Goal: Information Seeking & Learning: Learn about a topic

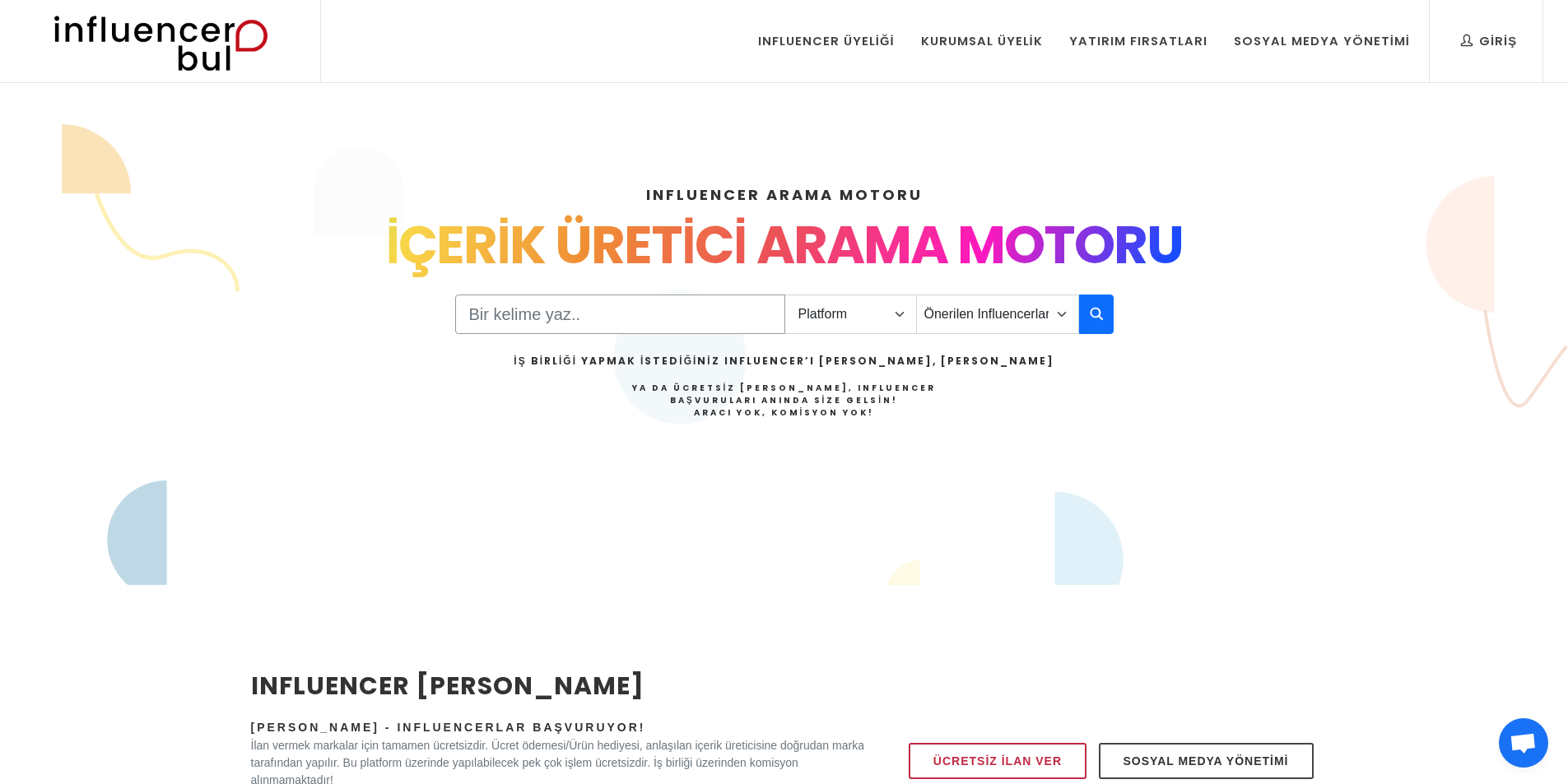
click at [585, 314] on input "Search" at bounding box center [619, 314] width 330 height 39
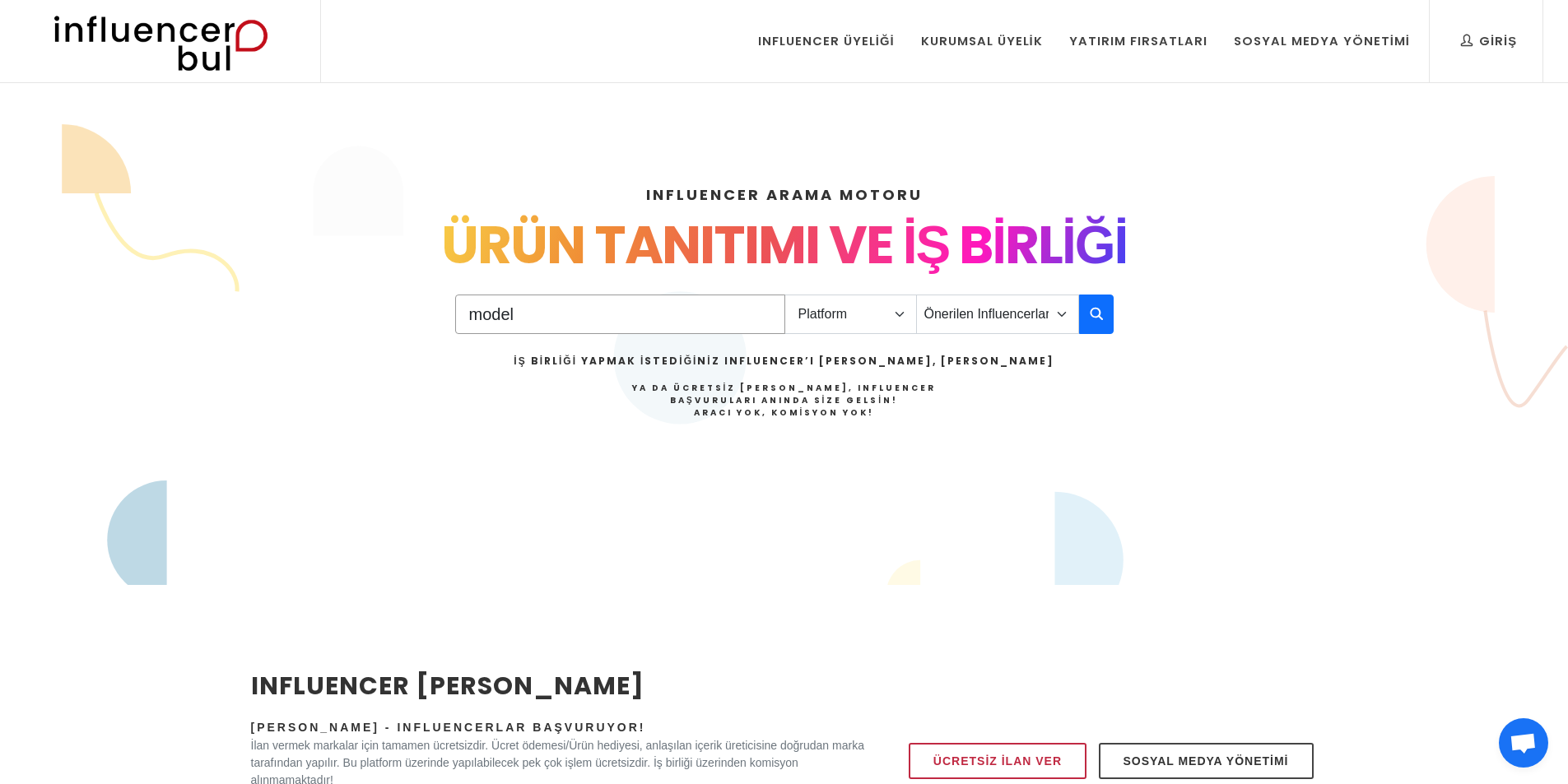
type input "model"
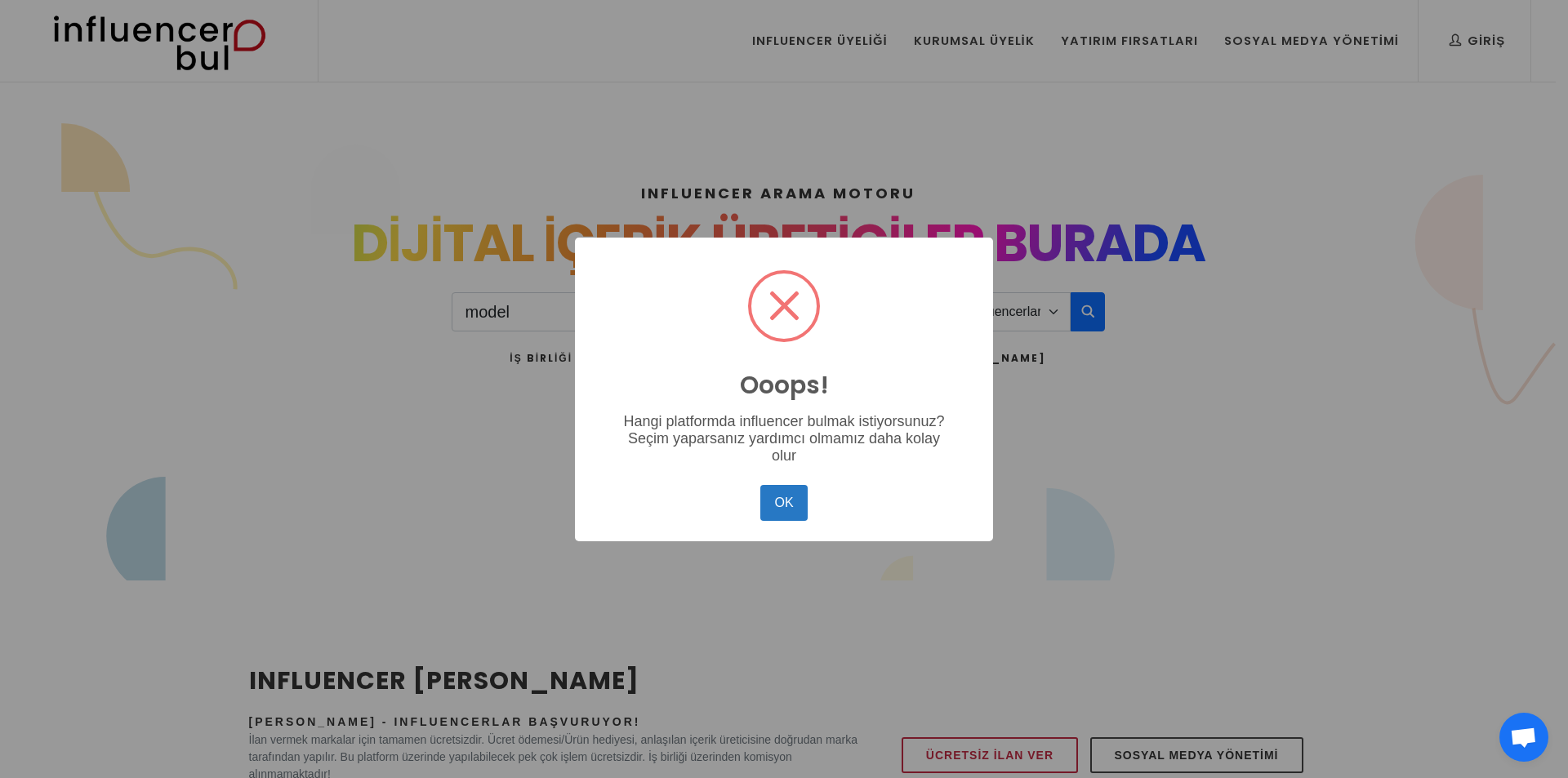
click at [837, 470] on div "Ooops! × Hangi platformda influencer bulmak istiyorsunuz? Seçim yaparsanız yard…" at bounding box center [784, 389] width 418 height 304
click at [781, 491] on button "OK" at bounding box center [784, 502] width 48 height 36
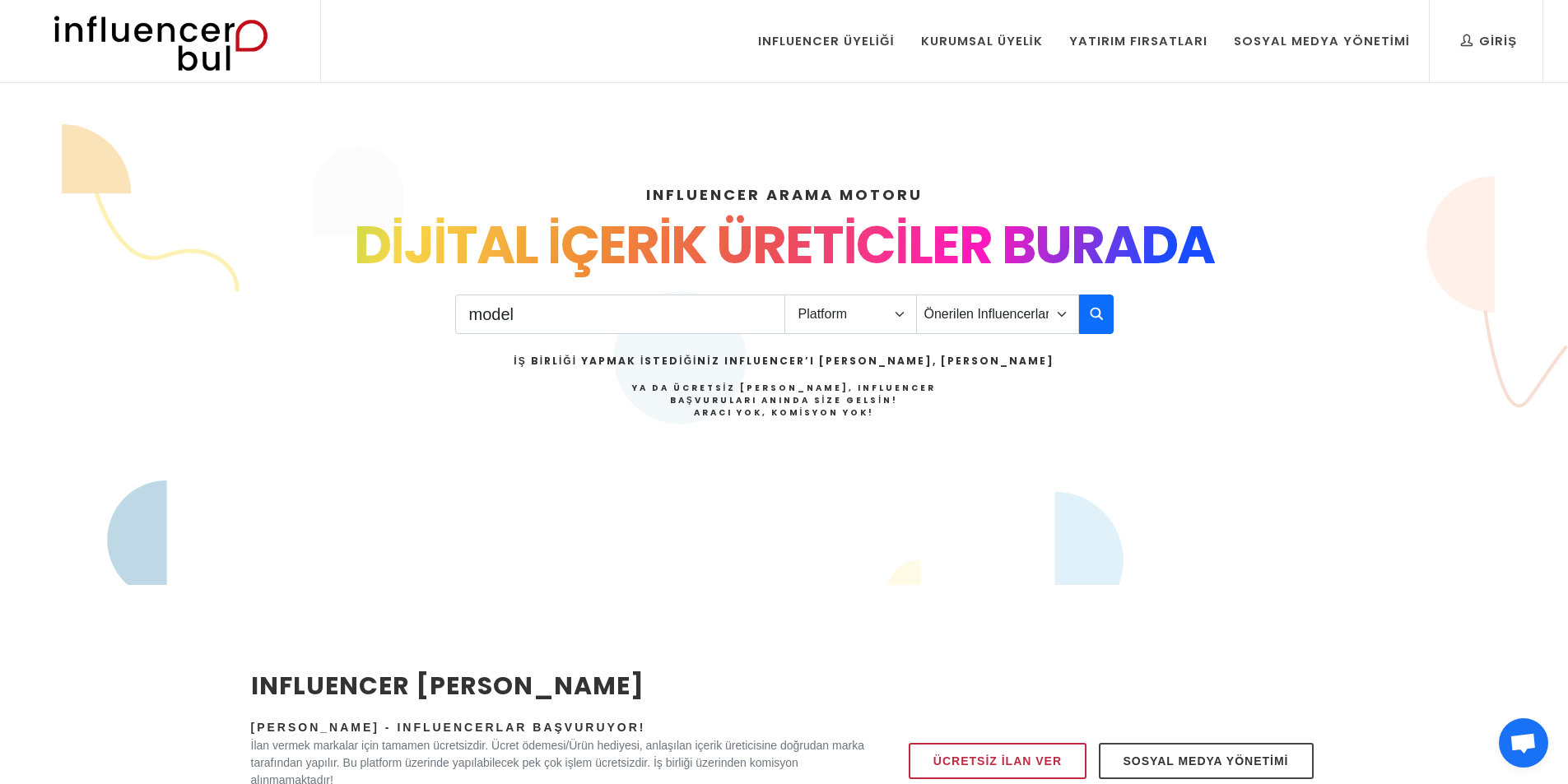
drag, startPoint x: 862, startPoint y: 294, endPoint x: 855, endPoint y: 323, distance: 29.8
click at [862, 300] on div "model Platform Instagram Facebook Youtube Tiktok Twitter Twitch Önerilen Influe…" at bounding box center [784, 375] width 659 height 169
click at [855, 323] on select "Platform Instagram Facebook Youtube Tiktok Twitter Twitch" at bounding box center [851, 314] width 133 height 39
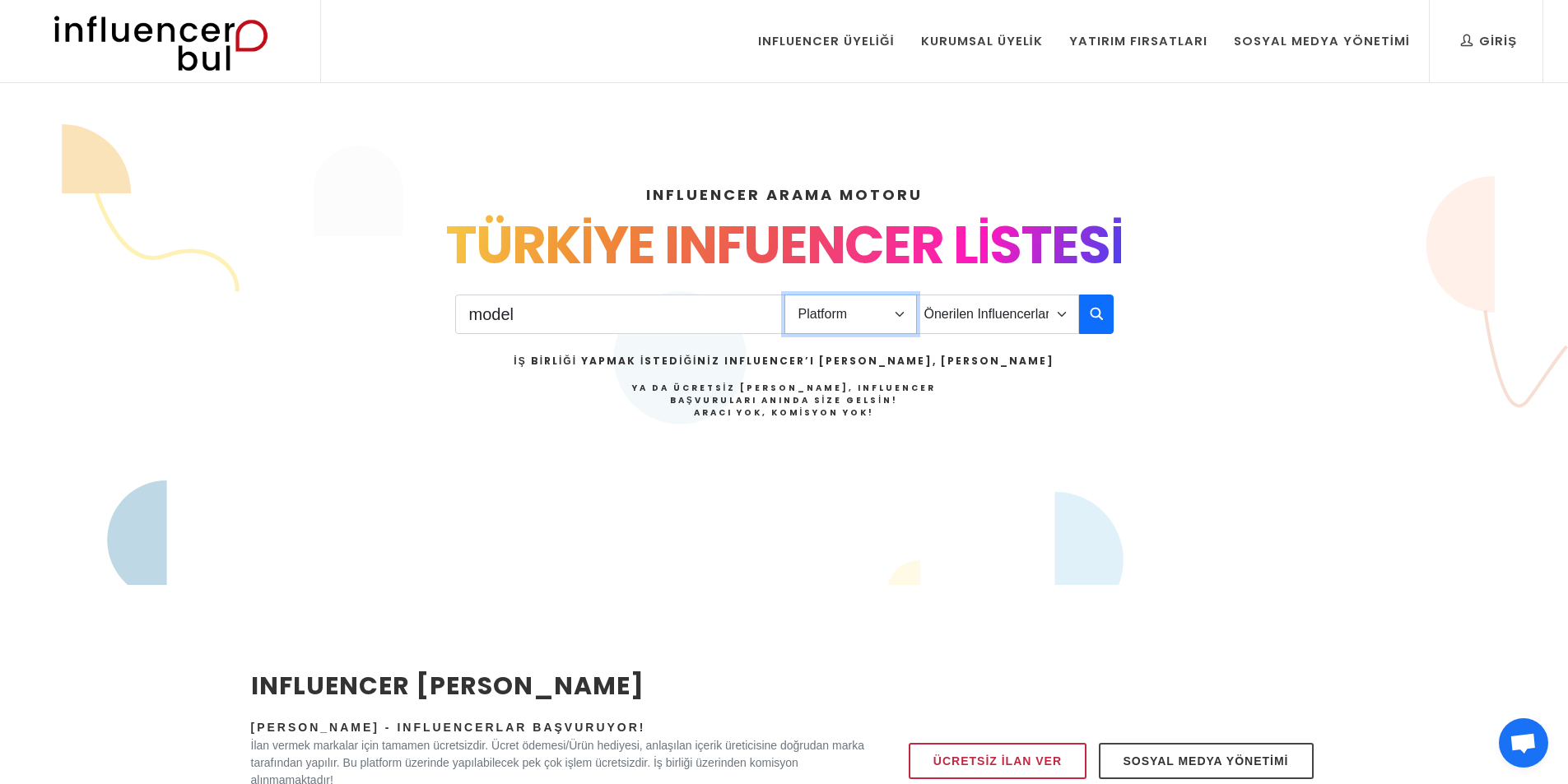
select select "1"
click at [784, 295] on select "Platform Instagram Facebook Youtube Tiktok Twitter Twitch" at bounding box center [851, 314] width 133 height 39
click at [640, 316] on input "model" at bounding box center [619, 314] width 330 height 39
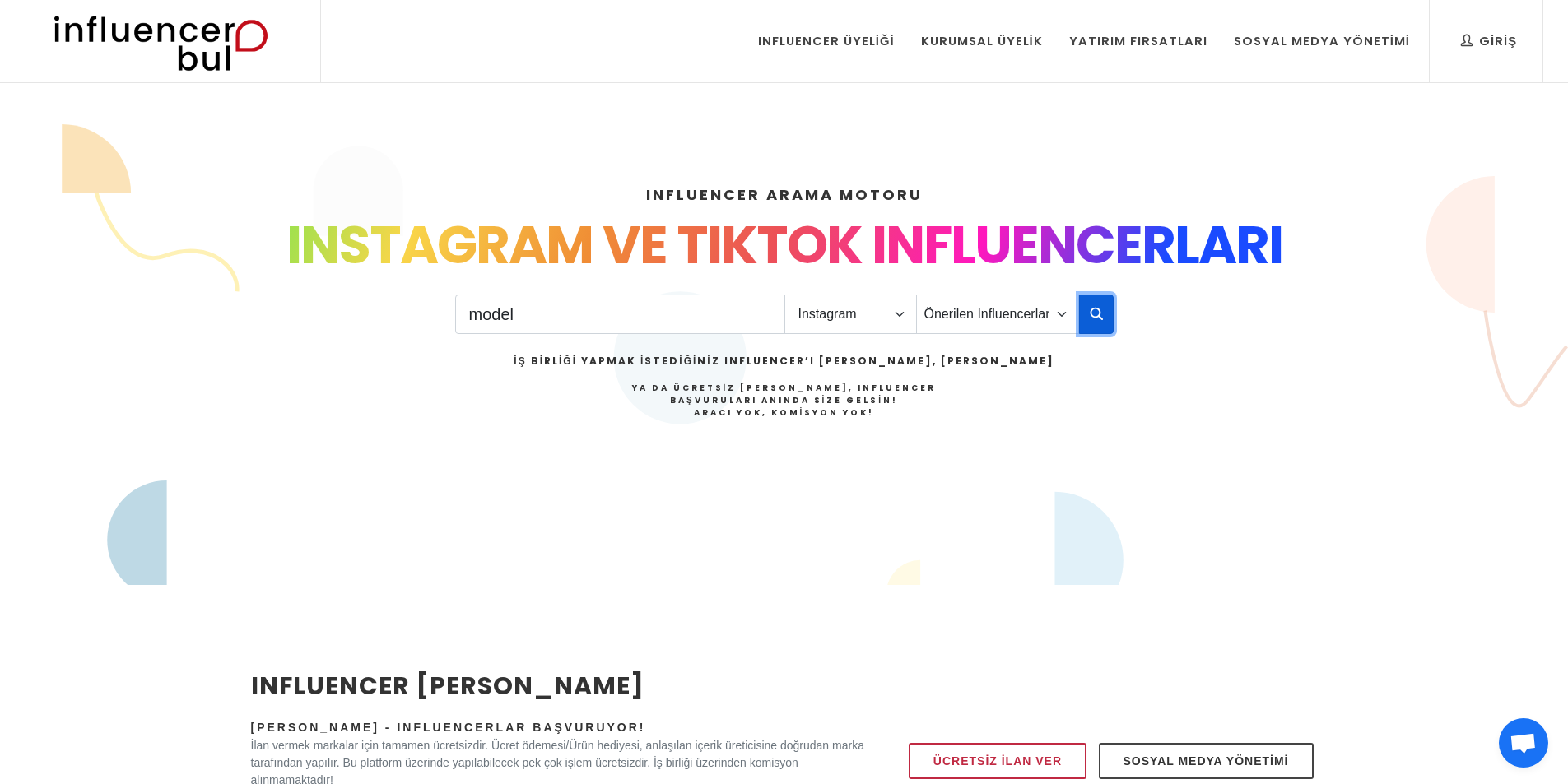
click at [1104, 326] on button "button" at bounding box center [1097, 314] width 35 height 39
click at [1092, 342] on div "model Platform Instagram Facebook Youtube Tiktok Twitter Twitch Önerilen Influe…" at bounding box center [784, 377] width 659 height 165
click at [1099, 319] on icon "button" at bounding box center [1096, 313] width 13 height 20
click at [1100, 317] on icon "button" at bounding box center [1096, 313] width 13 height 20
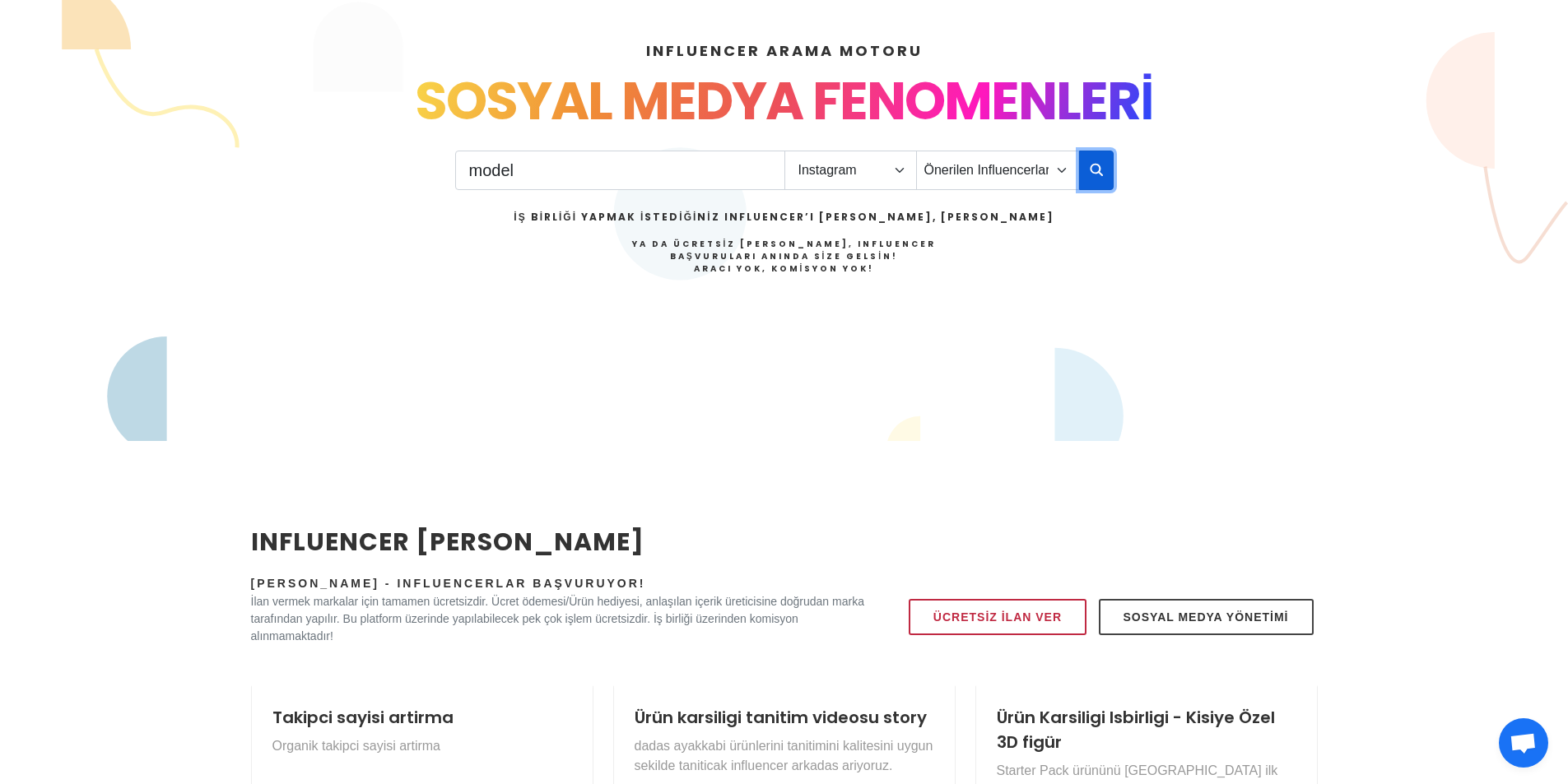
scroll to position [494, 0]
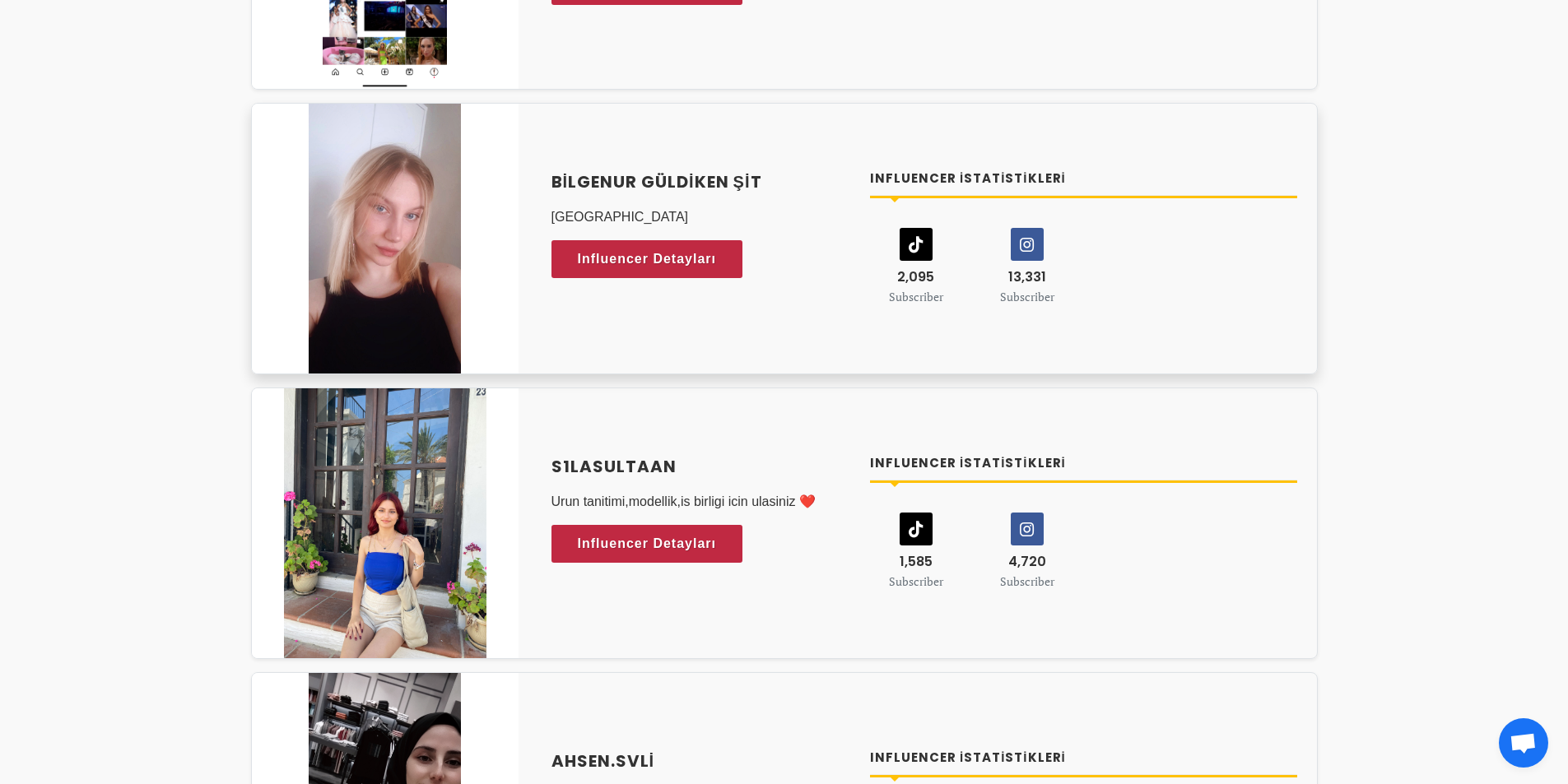
scroll to position [1974, 0]
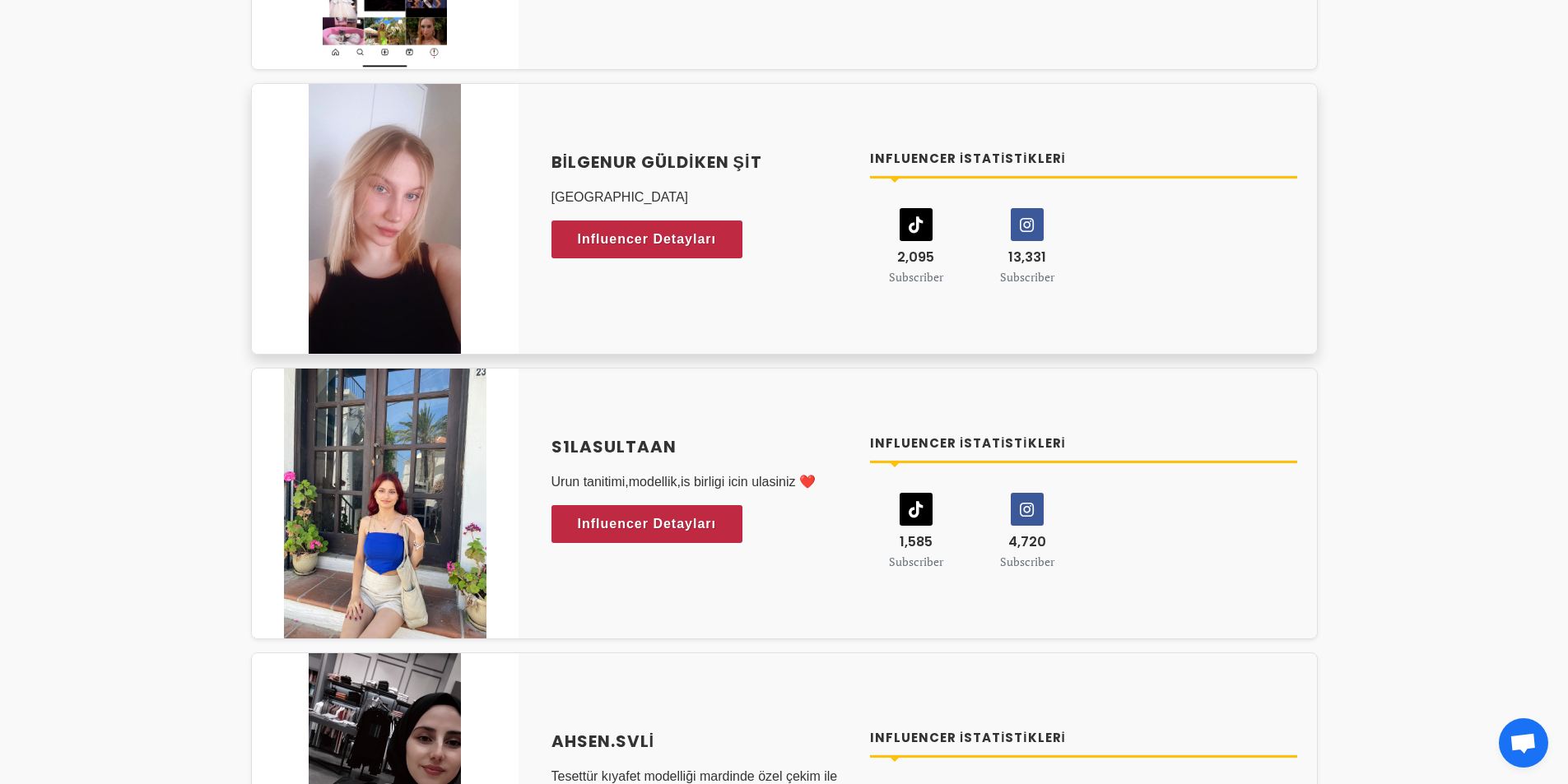
click at [1033, 220] on icon at bounding box center [1028, 225] width 31 height 31
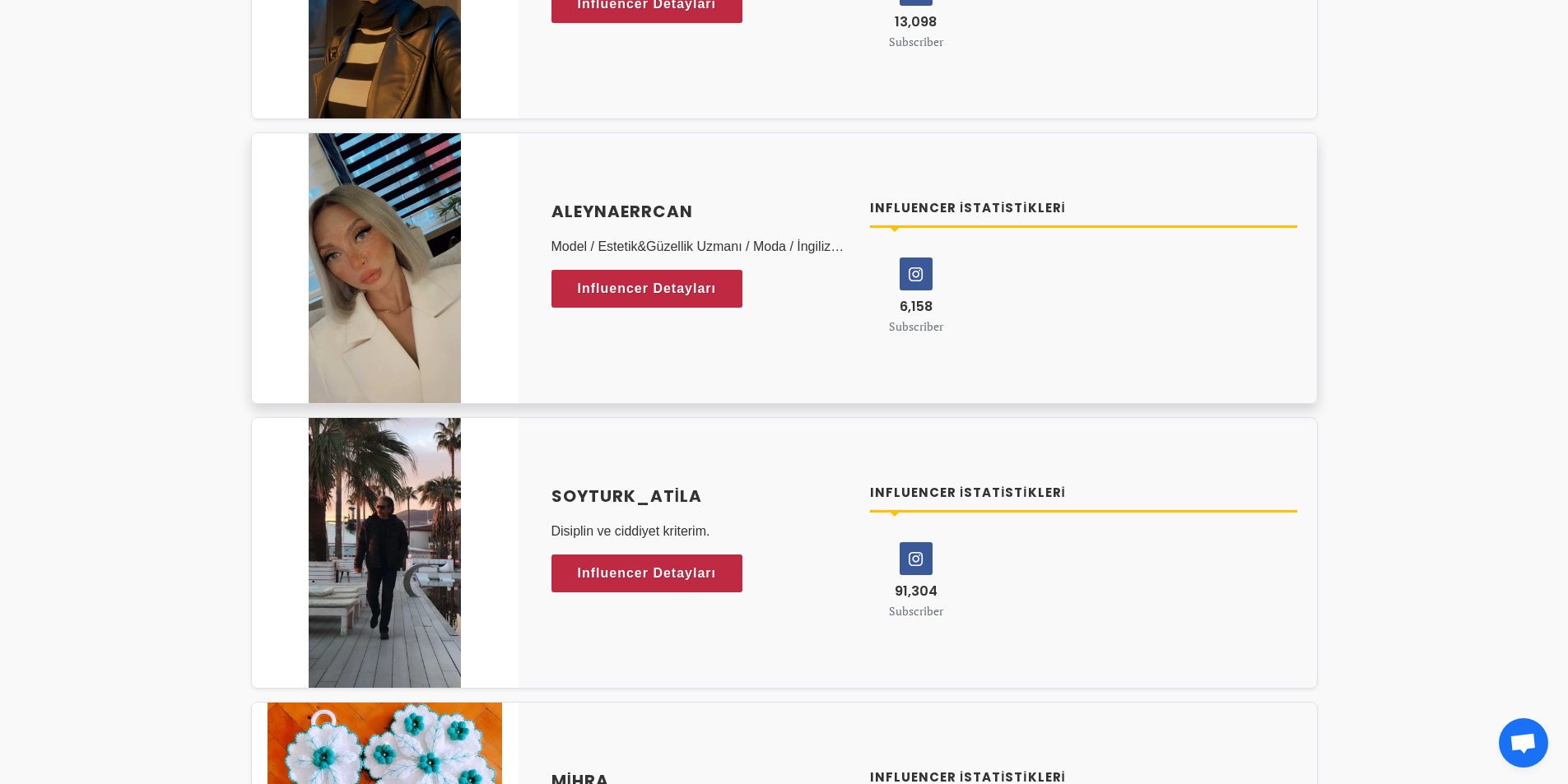
scroll to position [5346, 0]
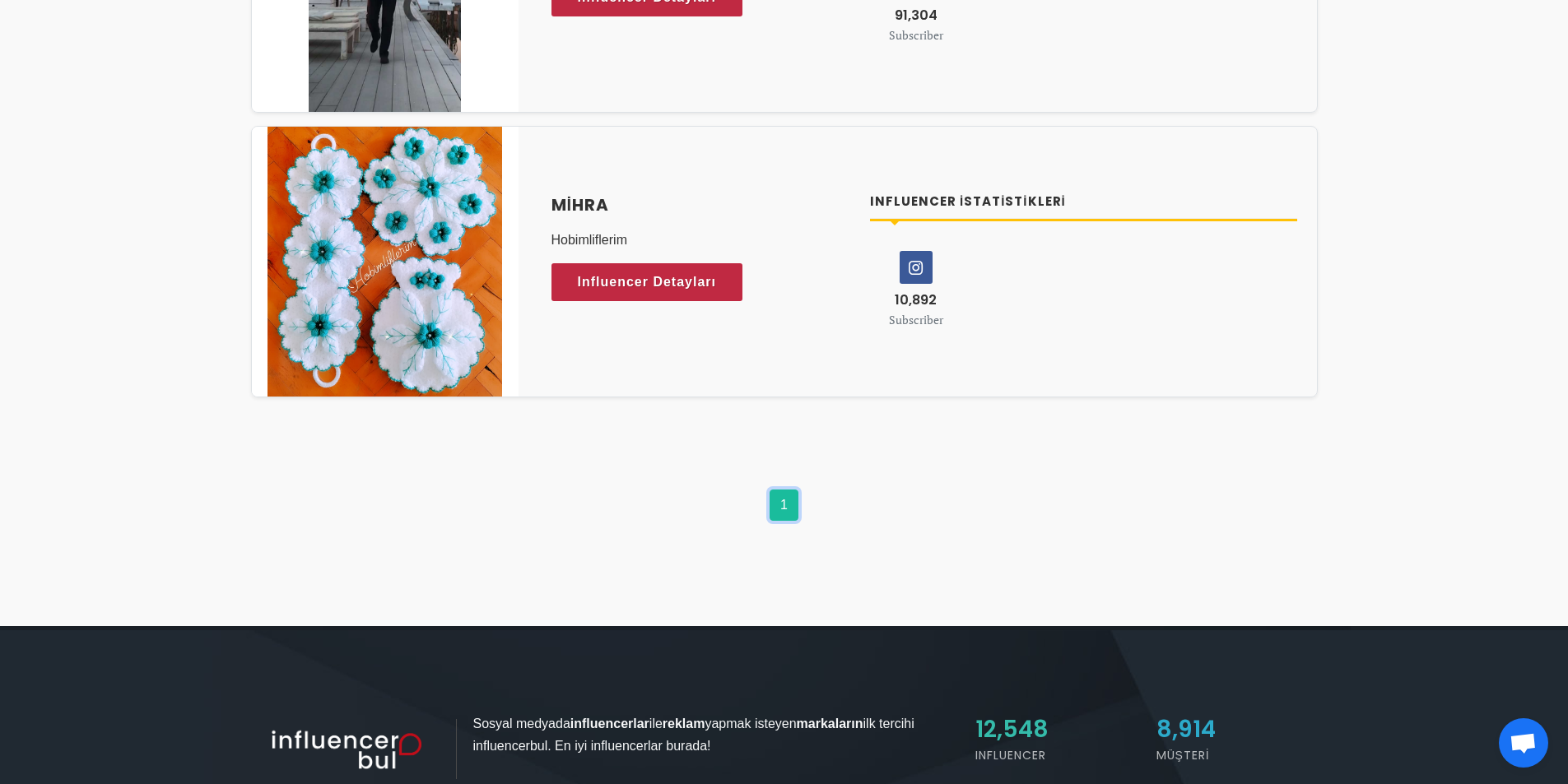
click at [779, 506] on link "1" at bounding box center [784, 505] width 29 height 31
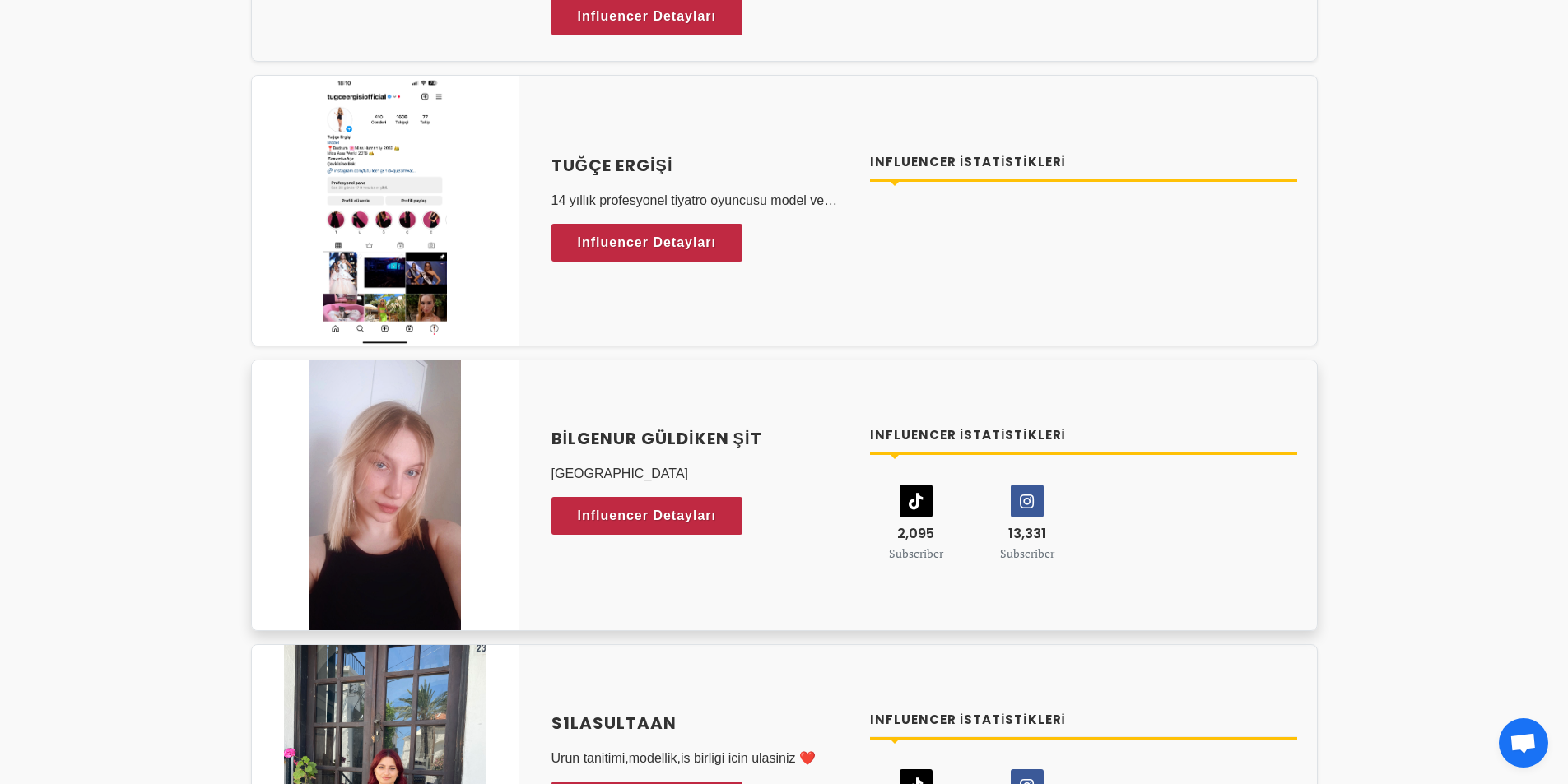
scroll to position [1727, 0]
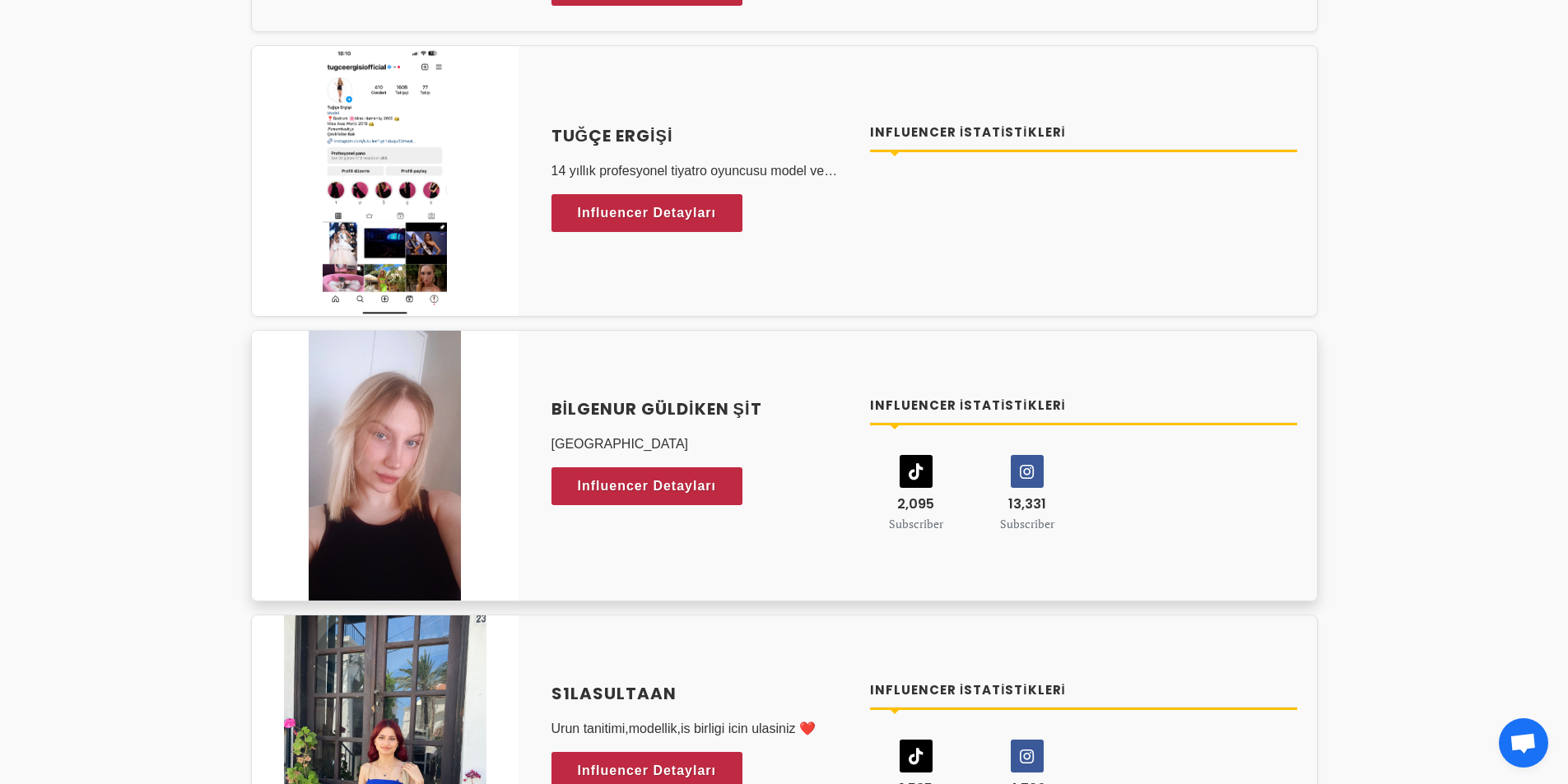
drag, startPoint x: 330, startPoint y: 323, endPoint x: 285, endPoint y: 527, distance: 208.9
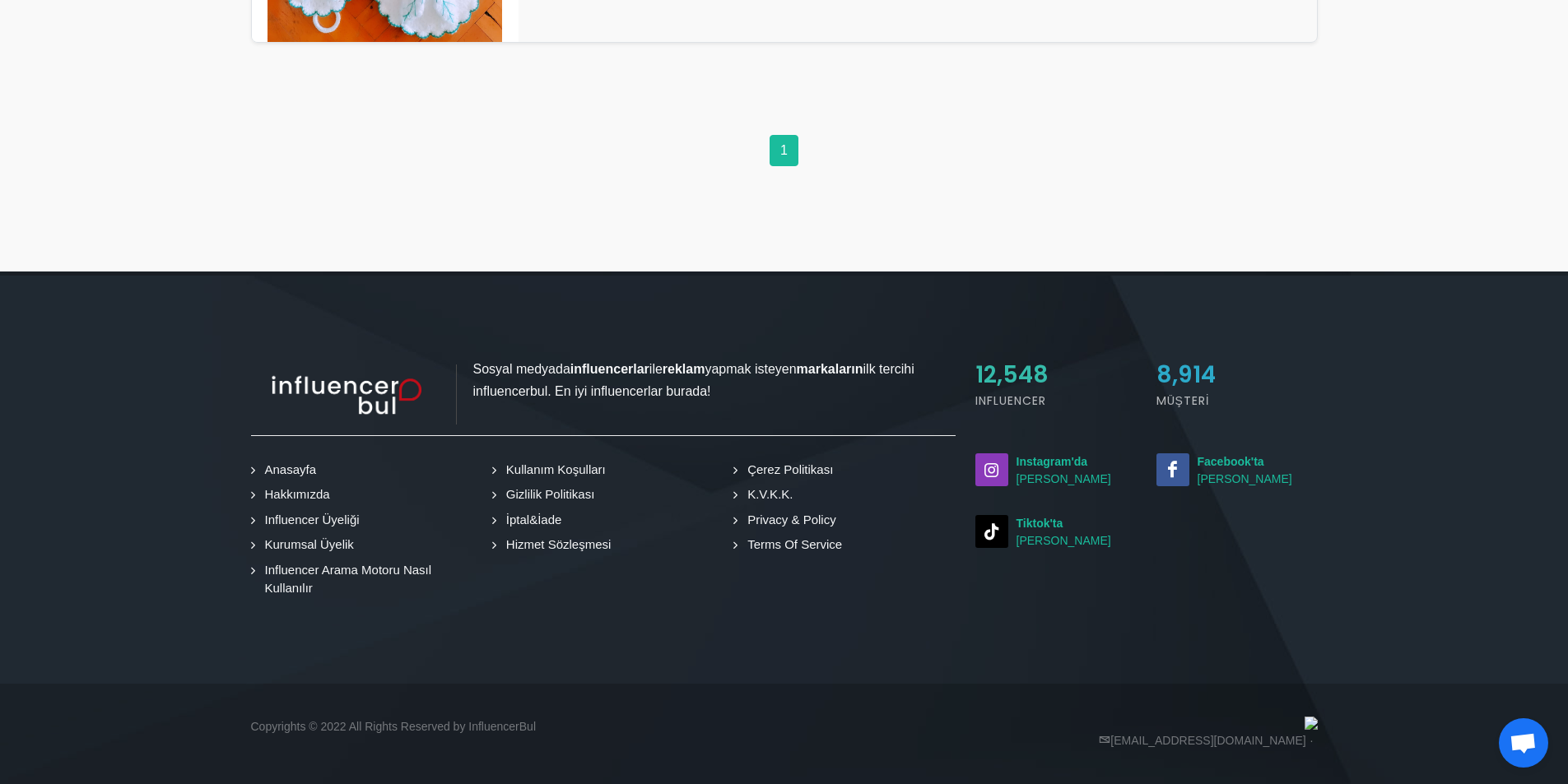
drag, startPoint x: 246, startPoint y: 499, endPoint x: 216, endPoint y: 669, distance: 172.6
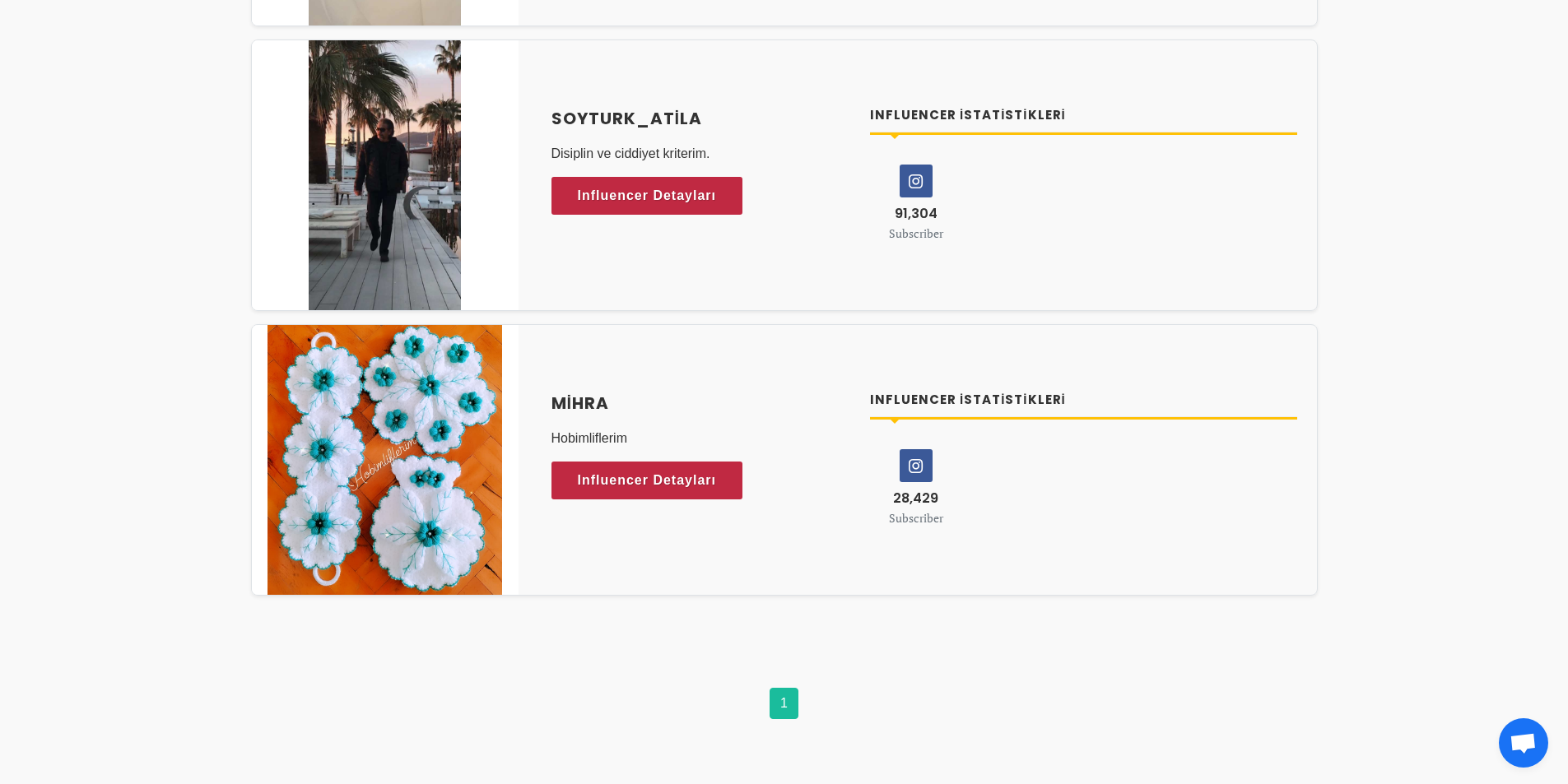
drag, startPoint x: 182, startPoint y: 524, endPoint x: 167, endPoint y: 370, distance: 154.7
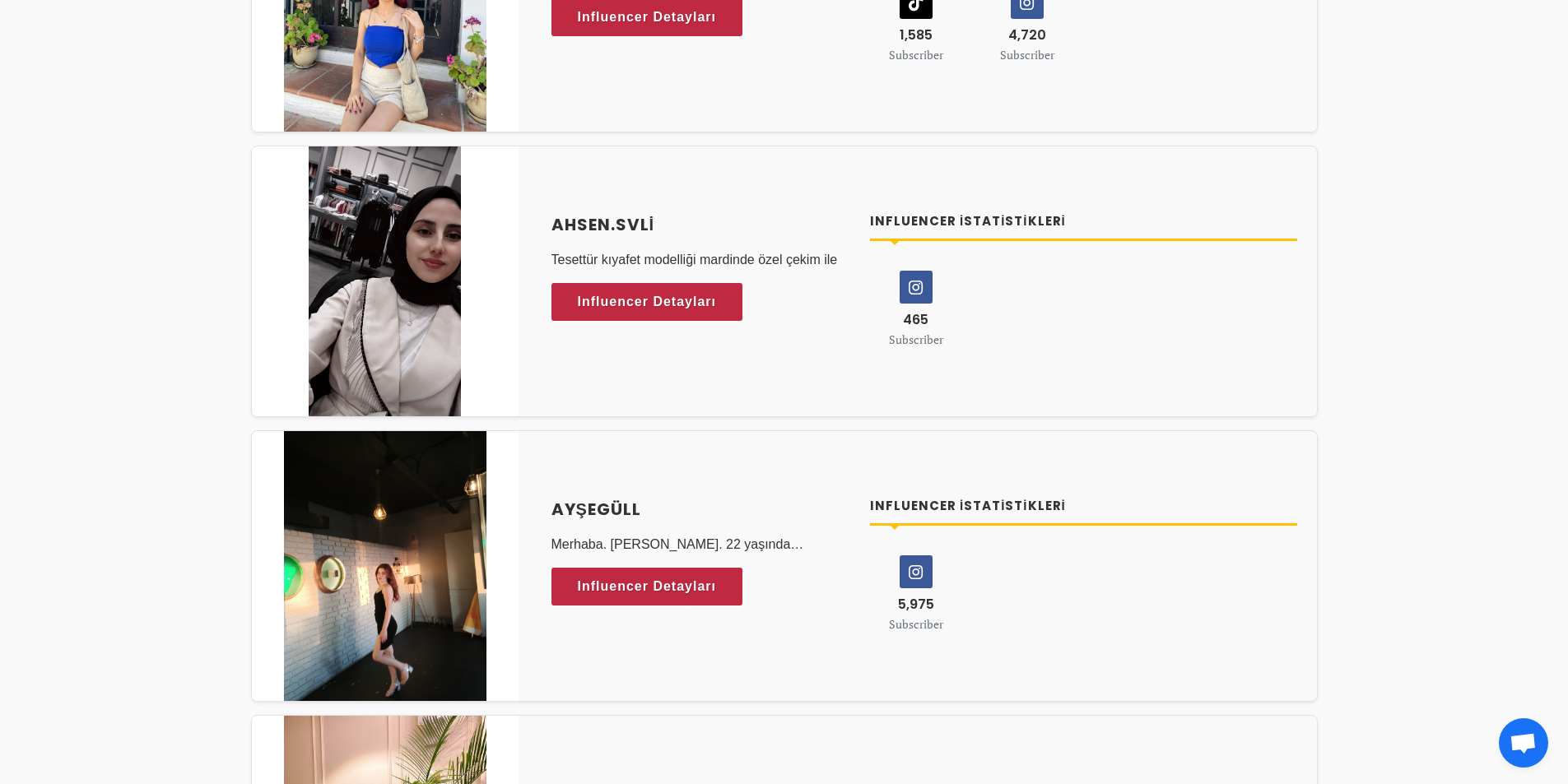
scroll to position [0, 0]
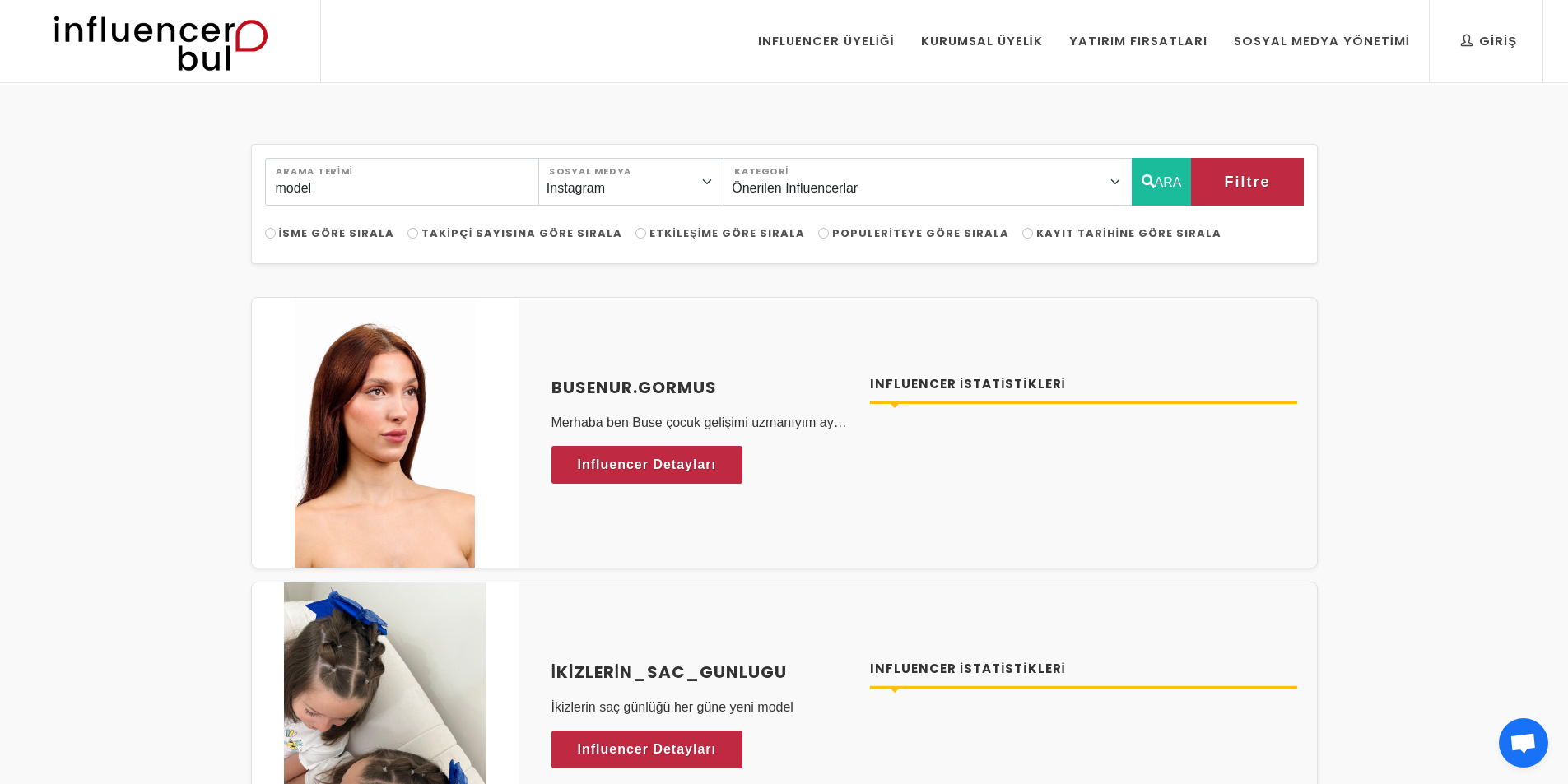
drag, startPoint x: 167, startPoint y: 370, endPoint x: 165, endPoint y: -9, distance: 379.0
click at [458, 187] on input "model" at bounding box center [401, 182] width 274 height 48
drag, startPoint x: 457, startPoint y: 187, endPoint x: 173, endPoint y: 185, distance: 284.0
type input "m"
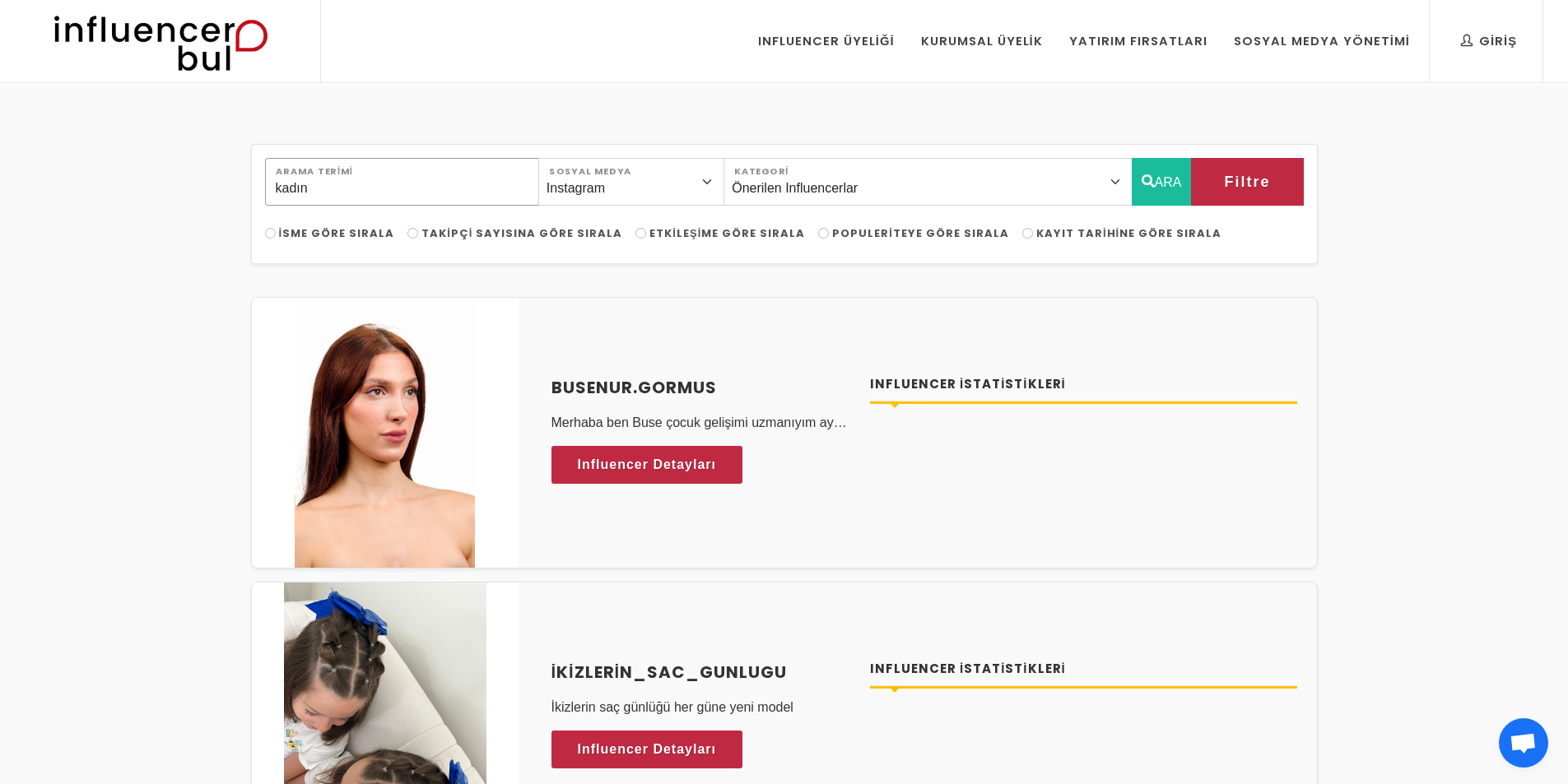
type input "kadın"
click at [719, 191] on select "Instagram Facebook Youtube Tiktok Twitter Twitch" at bounding box center [631, 182] width 186 height 48
select select "4"
click at [557, 158] on select "Instagram Facebook Youtube Tiktok Twitter Twitch" at bounding box center [631, 182] width 186 height 48
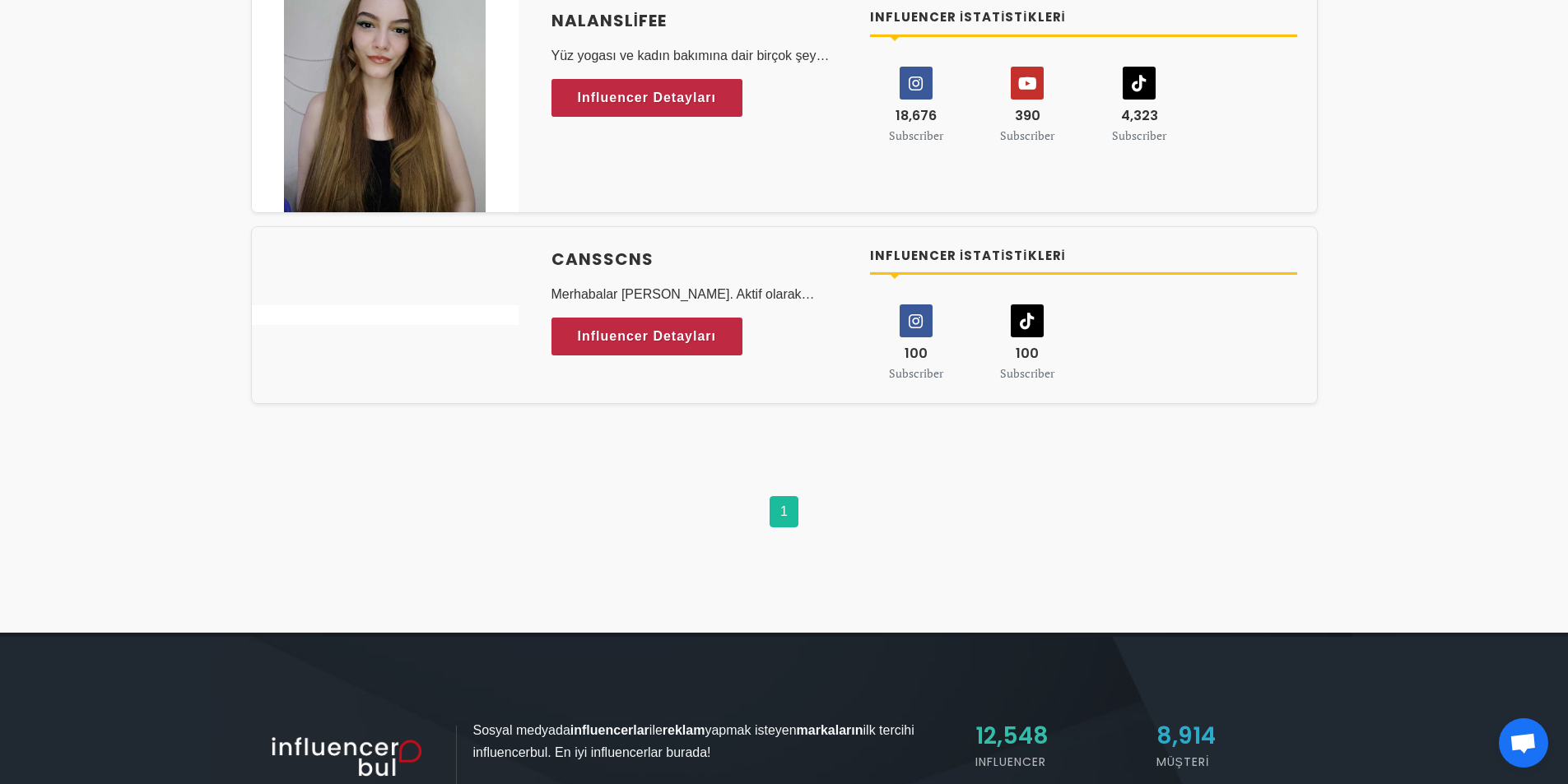
scroll to position [7484, 0]
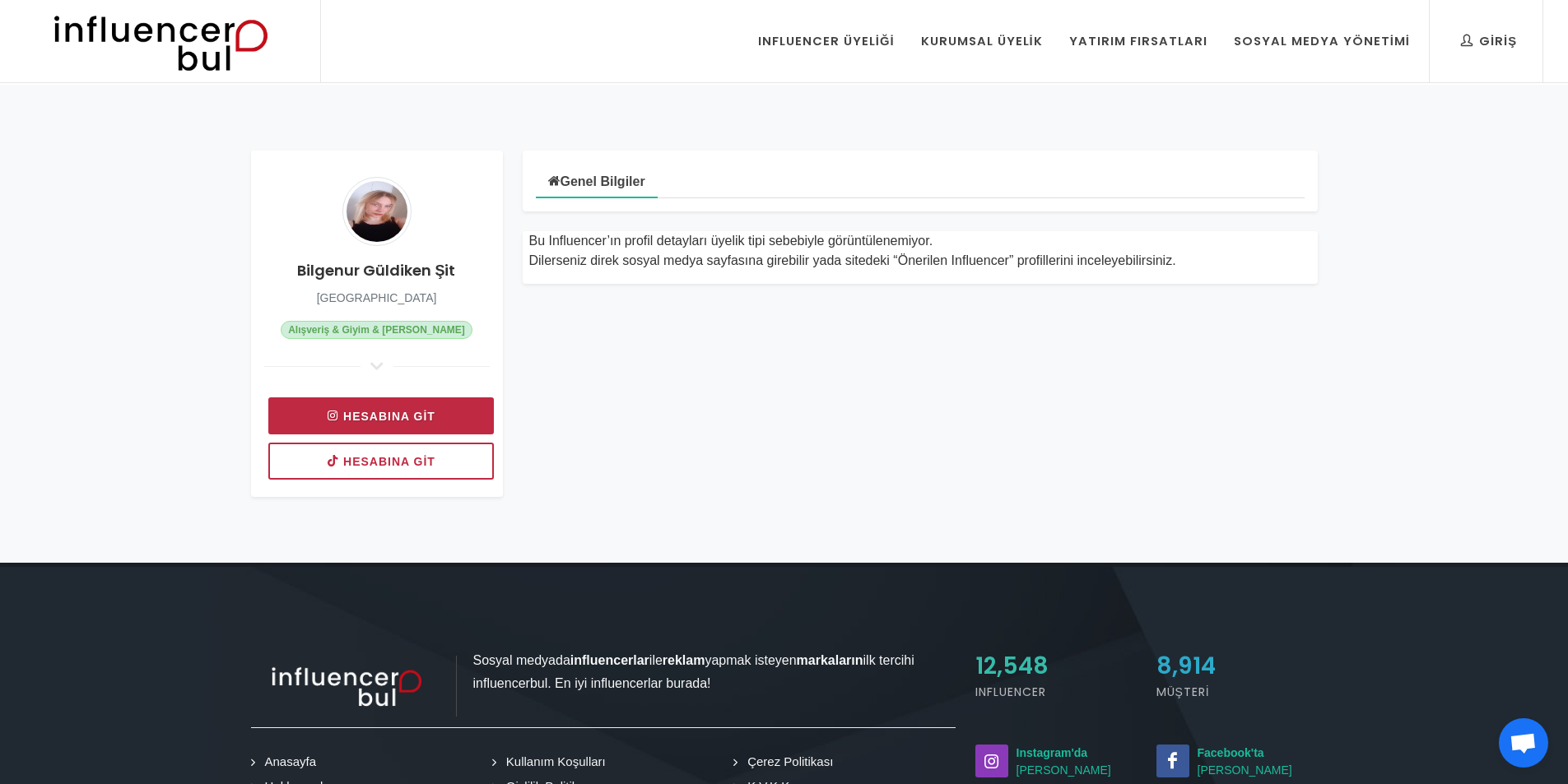
click at [400, 408] on link "Hesabına git" at bounding box center [381, 416] width 226 height 37
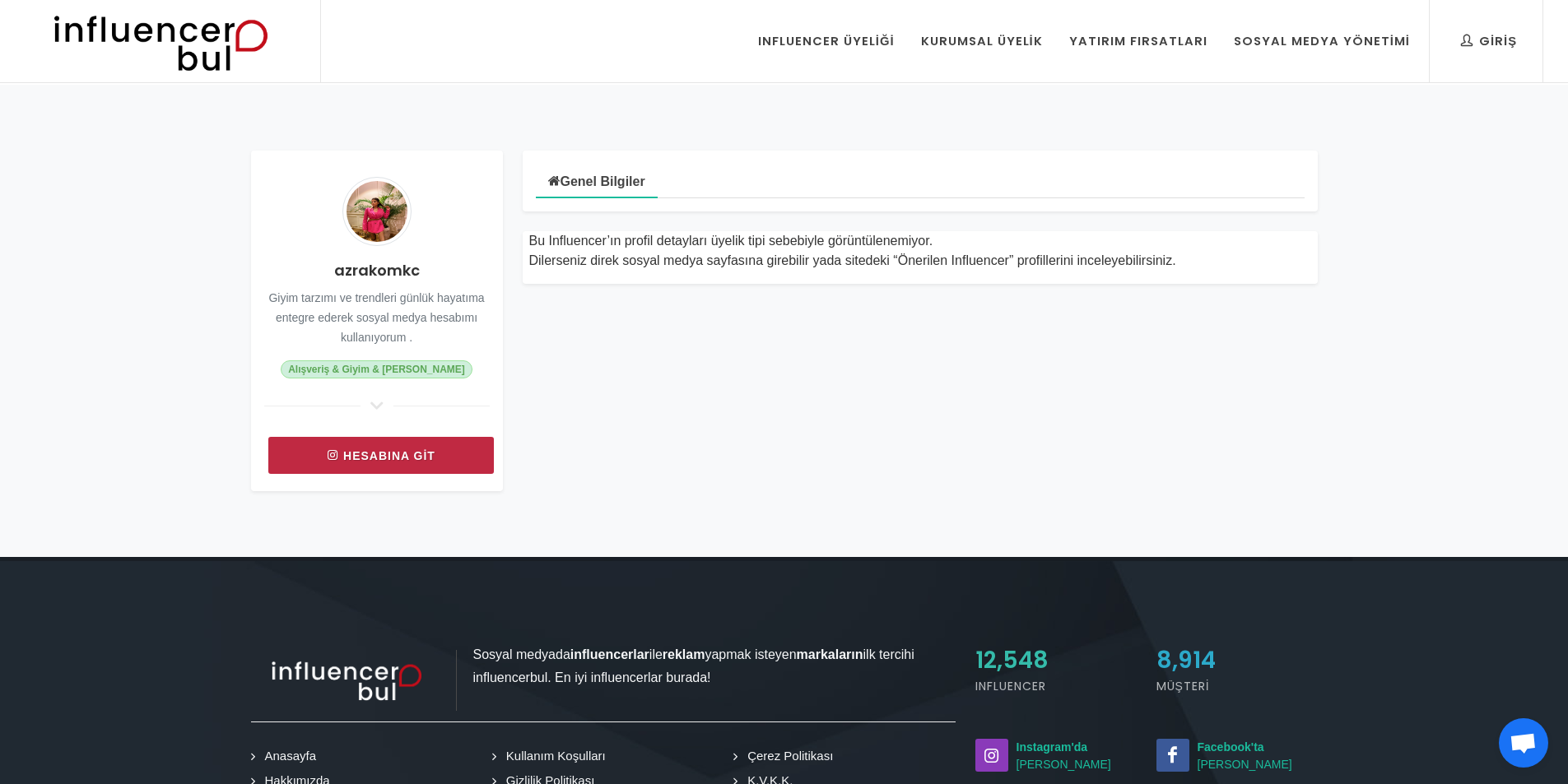
click at [412, 453] on link "Hesabına git" at bounding box center [381, 455] width 226 height 37
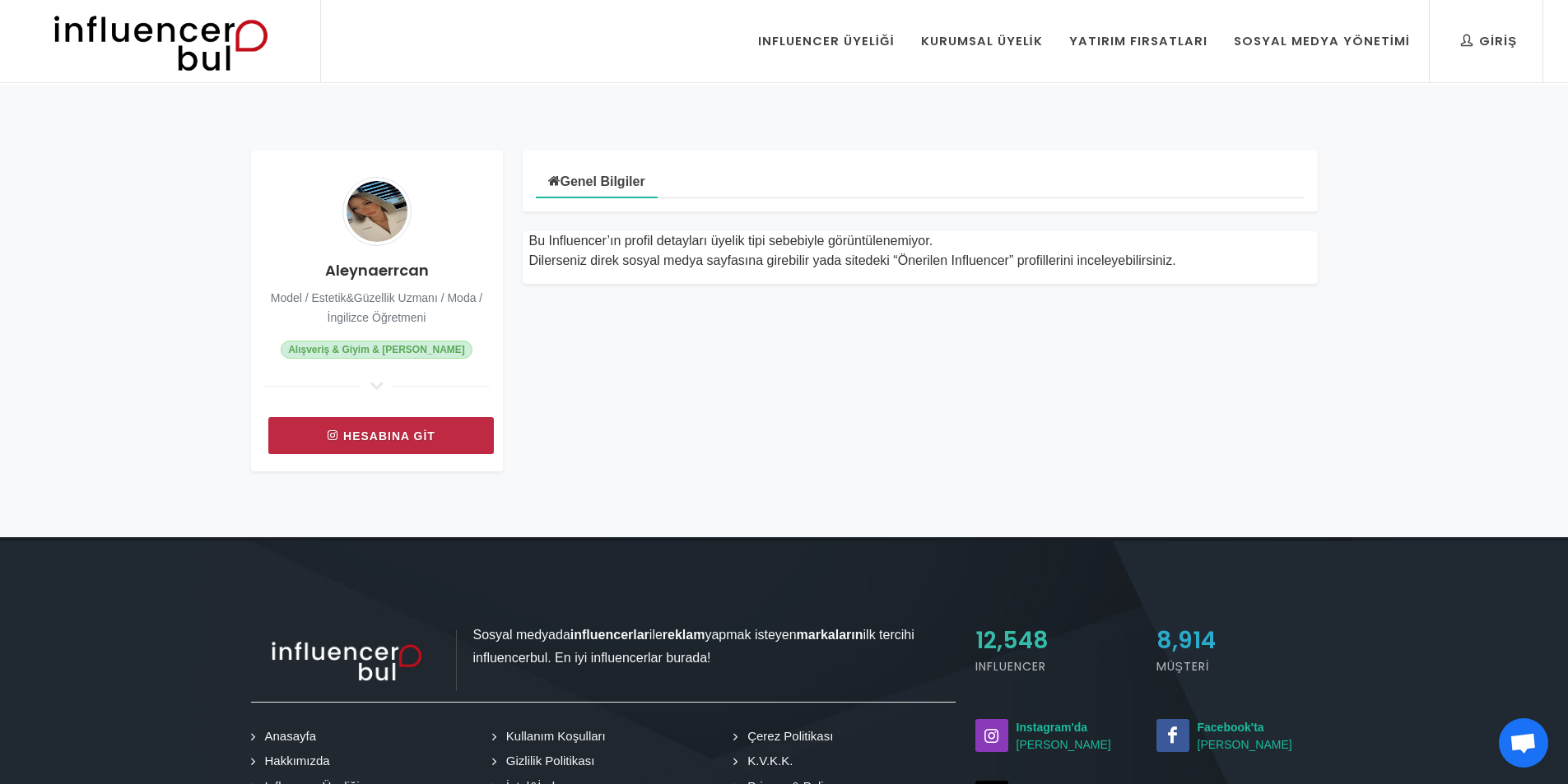
click at [437, 437] on link "Hesabına git" at bounding box center [381, 435] width 226 height 37
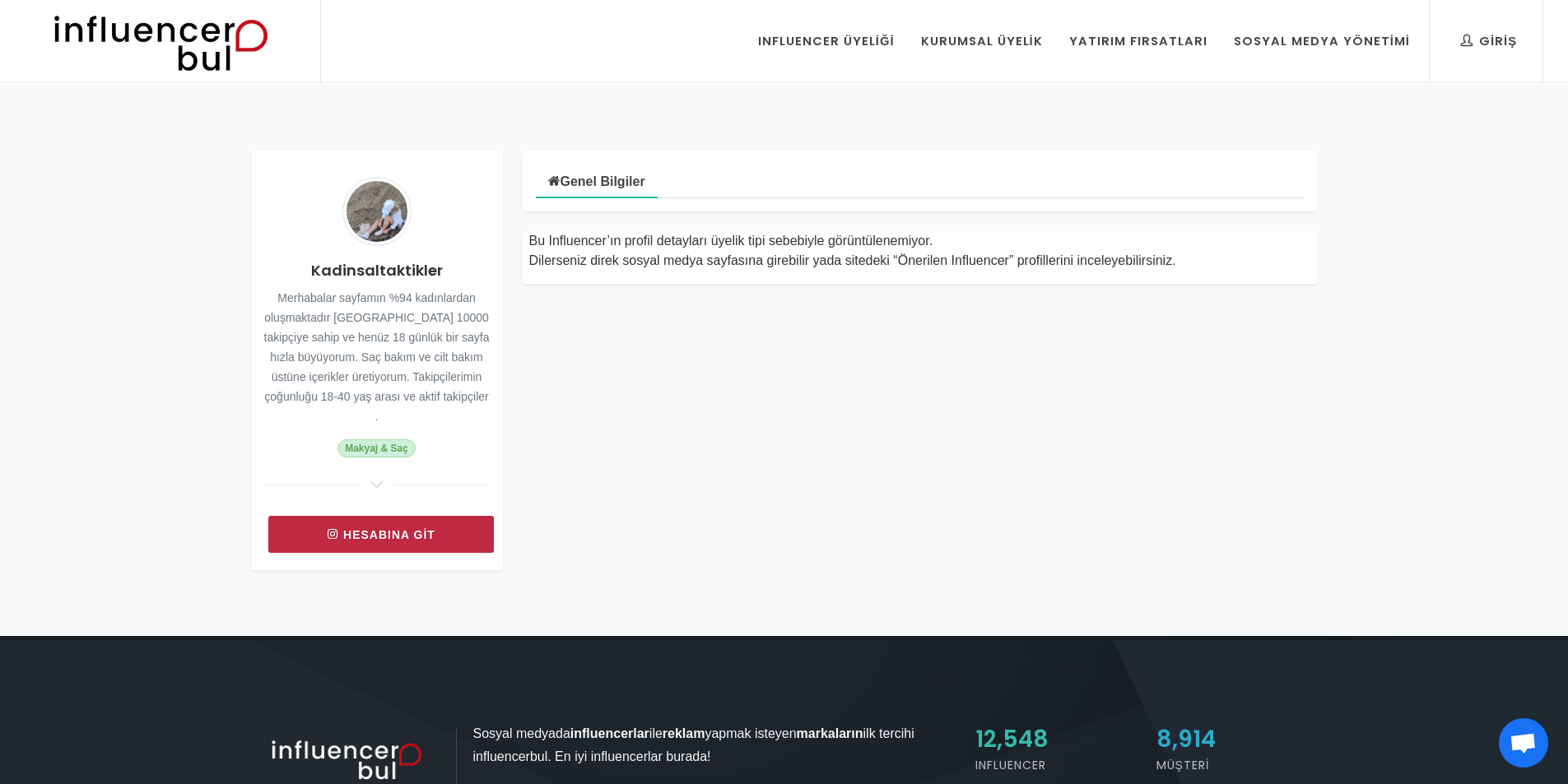
click at [361, 531] on link "Hesabına git" at bounding box center [381, 534] width 226 height 37
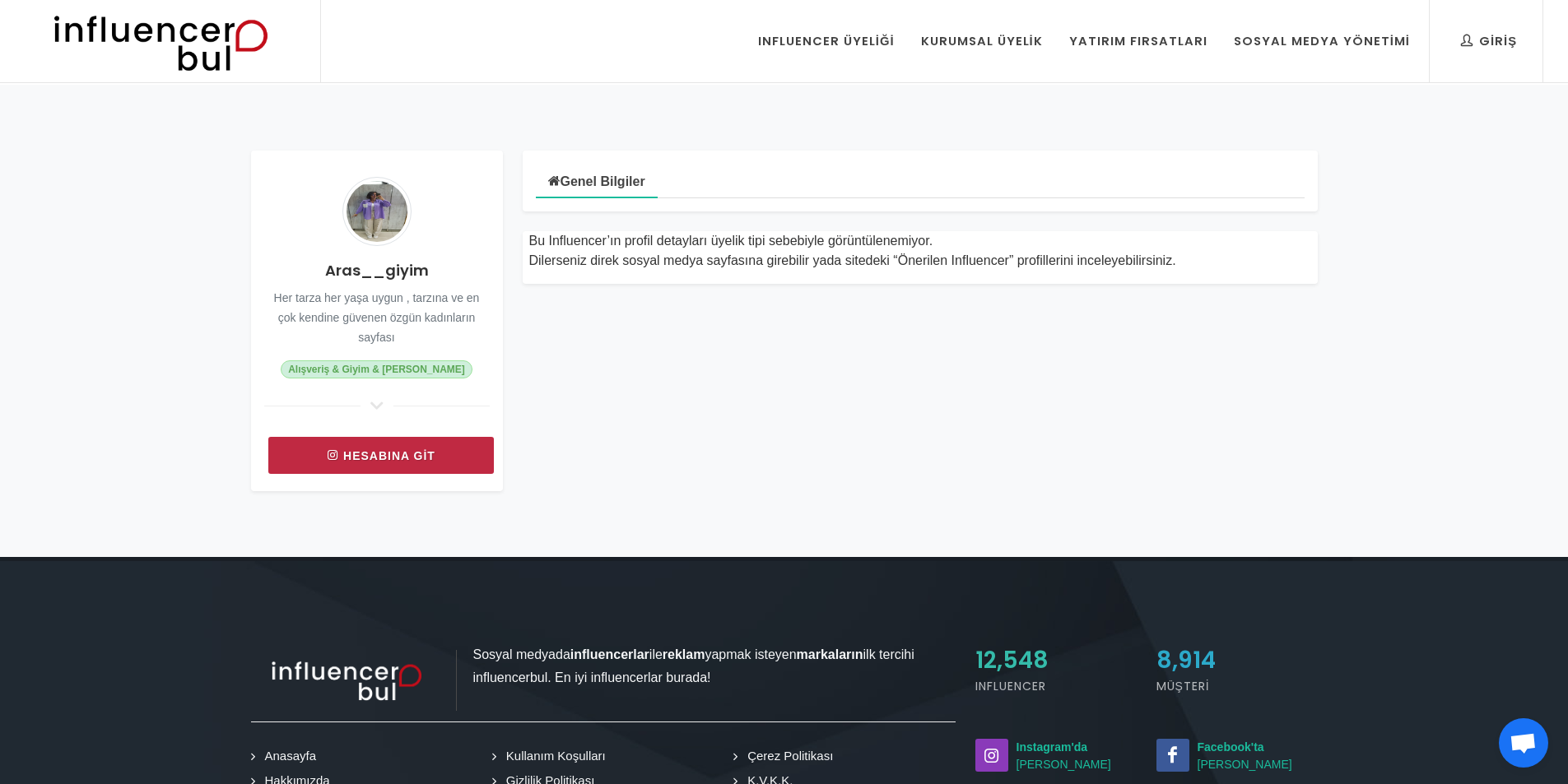
click at [358, 464] on link "Hesabına git" at bounding box center [381, 455] width 226 height 37
